Goal: Task Accomplishment & Management: Use online tool/utility

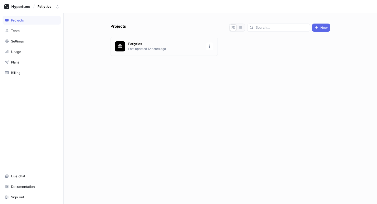
click at [160, 47] on p "Last updated 12 hours ago" at bounding box center [165, 49] width 74 height 5
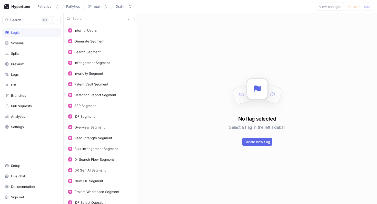
click at [96, 19] on input "text" at bounding box center [99, 18] width 52 height 5
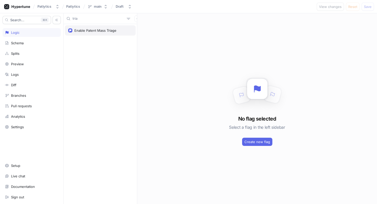
click at [92, 31] on div "Enable Patent Mass Triage" at bounding box center [95, 30] width 42 height 4
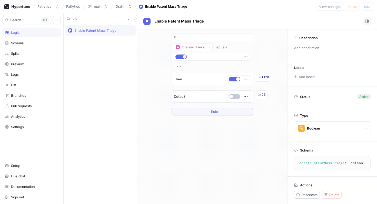
click at [87, 17] on input "tria" at bounding box center [99, 18] width 52 height 5
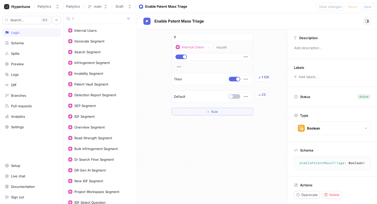
type input "t"
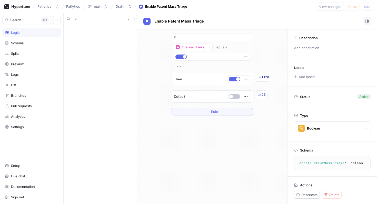
type input "h"
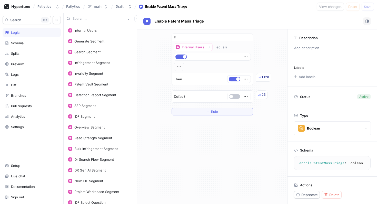
scroll to position [133, 0]
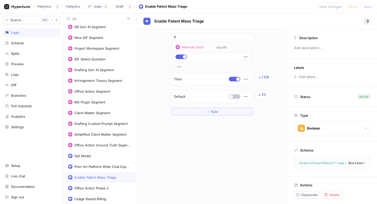
scroll to position [122, 0]
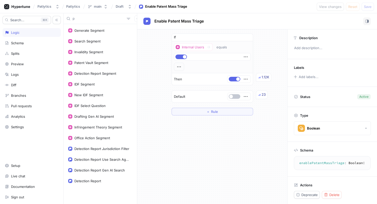
scroll to position [111, 0]
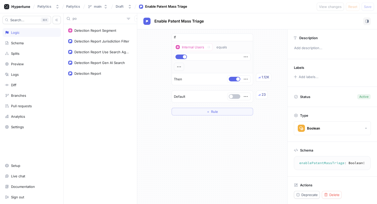
type input "p"
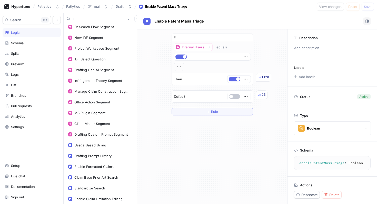
scroll to position [111, 0]
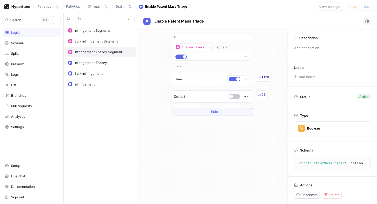
type input "infrin"
click at [88, 54] on div "Infringement Theory Segment" at bounding box center [100, 52] width 71 height 10
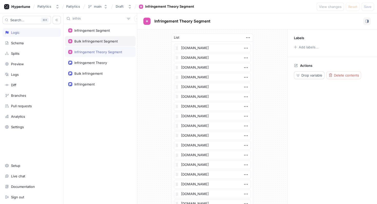
click at [90, 41] on div "Bulk Infringement Segment" at bounding box center [95, 41] width 43 height 4
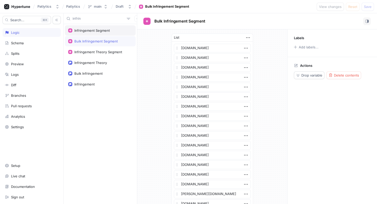
click at [92, 33] on div "Infringement Segment" at bounding box center [100, 30] width 71 height 10
type textarea "x"
click at [90, 18] on input "infrin" at bounding box center [99, 18] width 52 height 5
type input "eq"
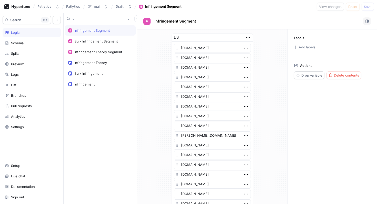
type textarea "x"
type input "equ"
type textarea "x"
type input "equi"
type textarea "x"
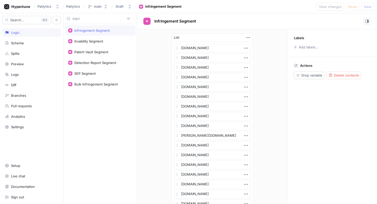
type input "equip"
type textarea "x"
